Goal: Task Accomplishment & Management: Manage account settings

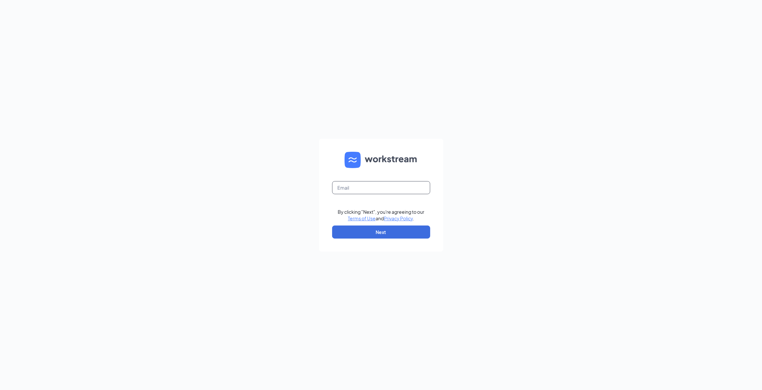
click at [348, 191] on input "text" at bounding box center [381, 187] width 98 height 13
type input "store1248@melanbo.net"
click at [361, 228] on button "Next" at bounding box center [381, 232] width 98 height 13
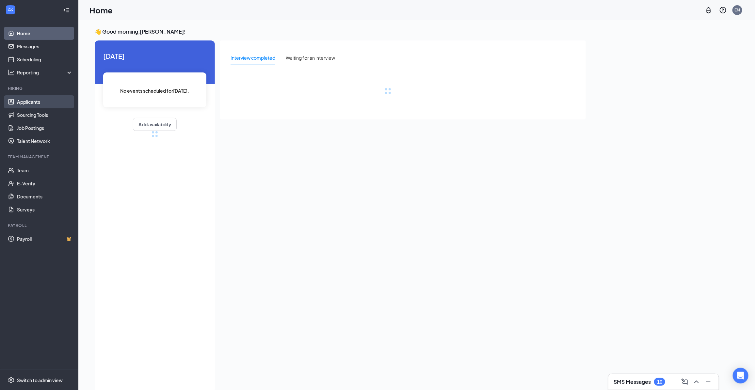
click at [36, 105] on link "Applicants" at bounding box center [45, 101] width 56 height 13
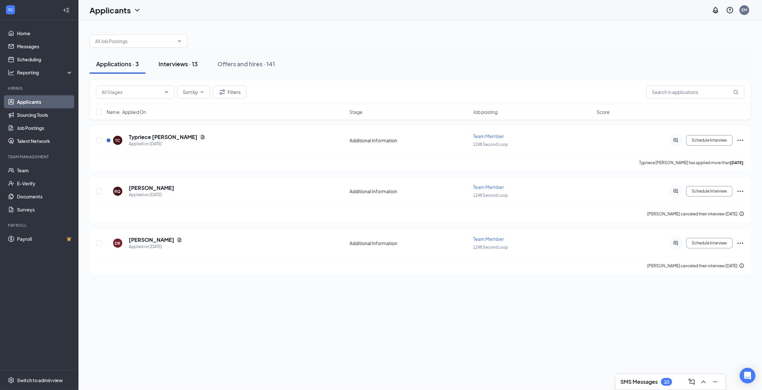
click at [175, 61] on div "Interviews · 13" at bounding box center [177, 64] width 39 height 8
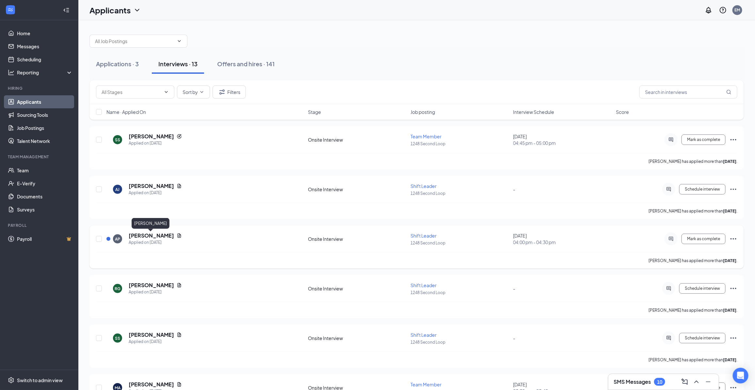
click at [152, 236] on h5 "Amber Pangburn" at bounding box center [151, 235] width 45 height 7
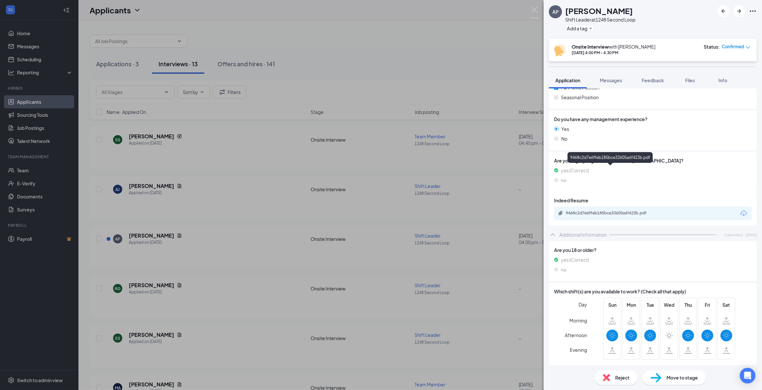
scroll to position [245, 0]
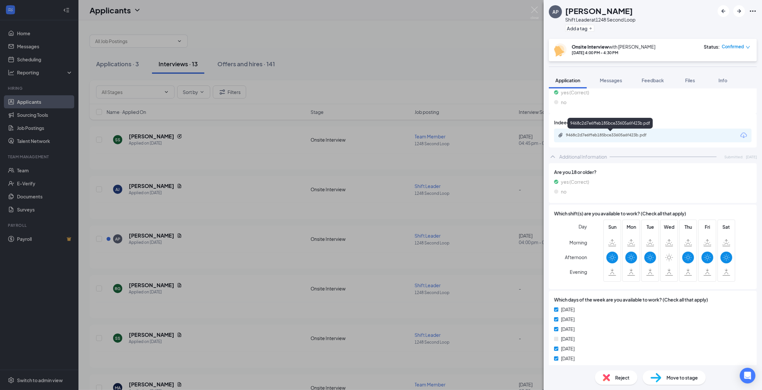
click at [594, 133] on div "9468c2d7e6ffeb185bce33605a6f423b.pdf" at bounding box center [611, 135] width 91 height 5
